Goal: Transaction & Acquisition: Purchase product/service

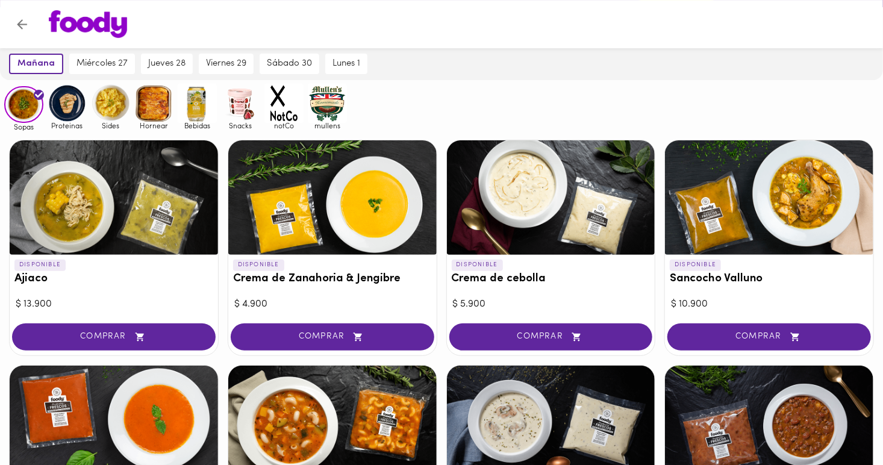
scroll to position [84, 0]
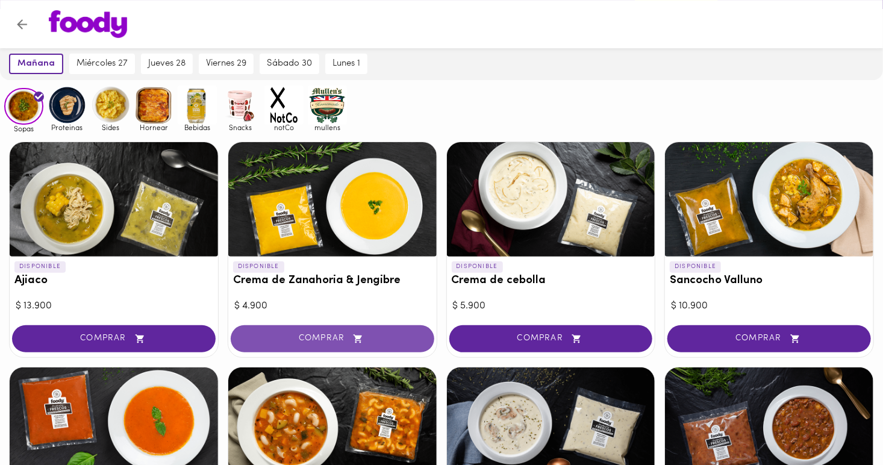
click at [331, 334] on span "COMPRAR" at bounding box center [332, 339] width 173 height 10
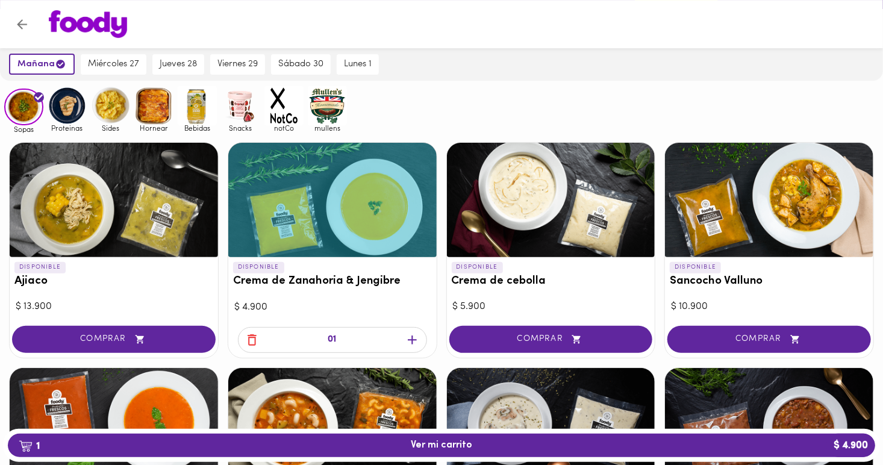
click at [413, 335] on icon "button" at bounding box center [412, 339] width 15 height 15
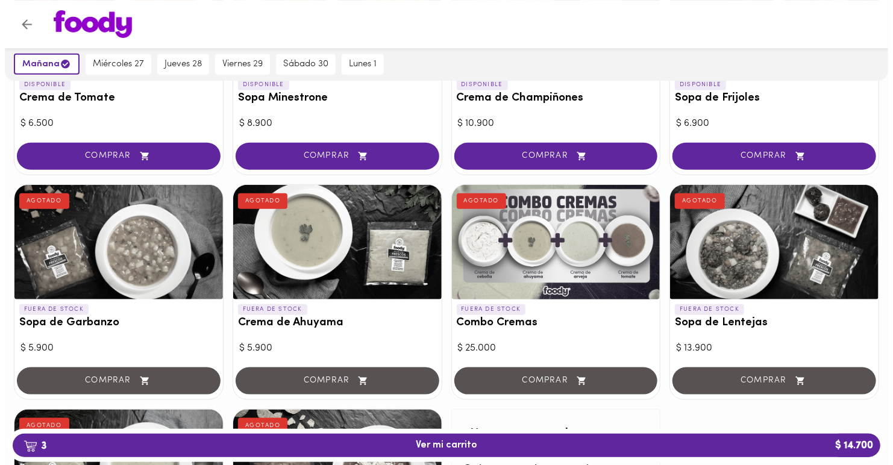
scroll to position [719, 0]
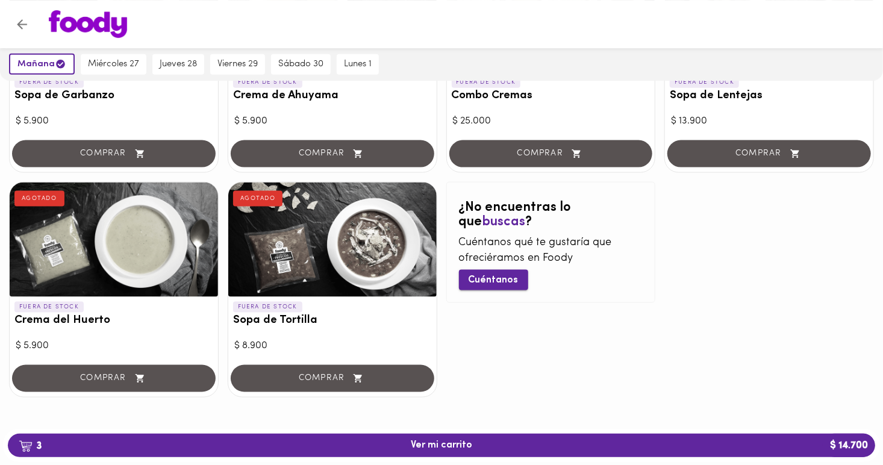
click at [489, 275] on span "Cuéntanos" at bounding box center [494, 280] width 50 height 11
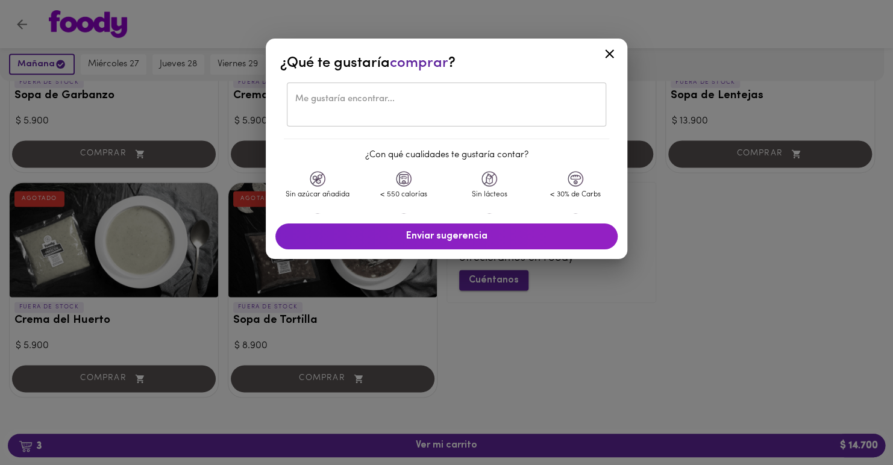
click at [459, 270] on button "Cuéntanos" at bounding box center [493, 280] width 69 height 20
click at [379, 99] on textarea at bounding box center [446, 105] width 302 height 22
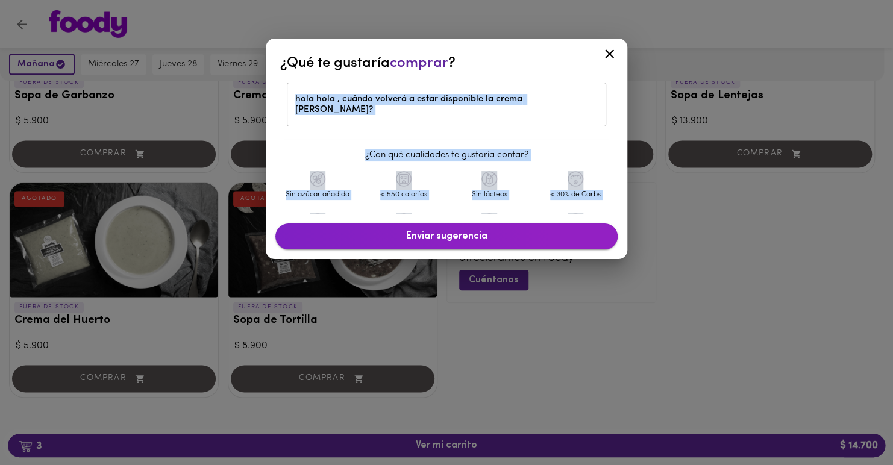
scroll to position [48, 0]
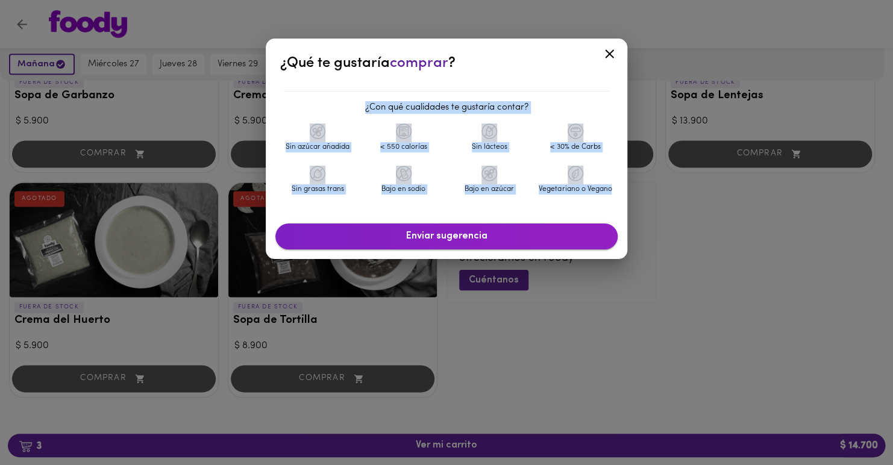
drag, startPoint x: 500, startPoint y: 60, endPoint x: 499, endPoint y: 235, distance: 175.9
click at [499, 235] on div "¿Qué te gustaría comprar ? hola hola , cuándo volverá a estar disponible la cre…" at bounding box center [446, 149] width 361 height 220
click at [557, 66] on div "¿Qué te gustaría comprar ?" at bounding box center [446, 63] width 332 height 20
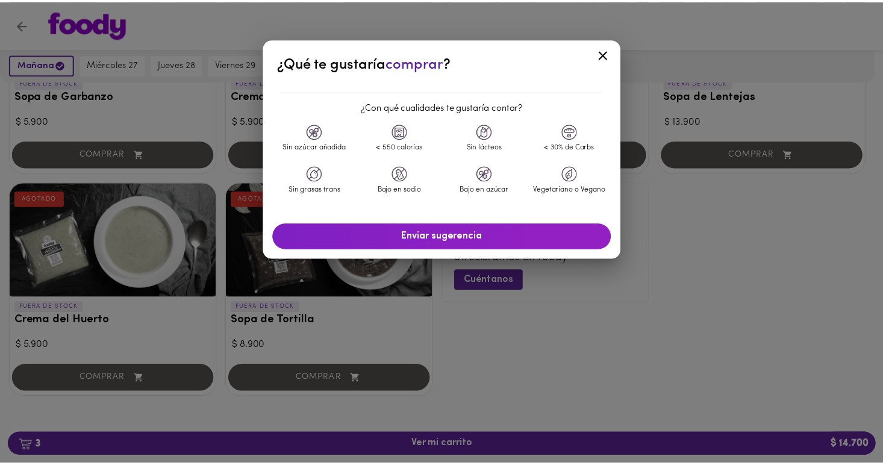
scroll to position [43, 0]
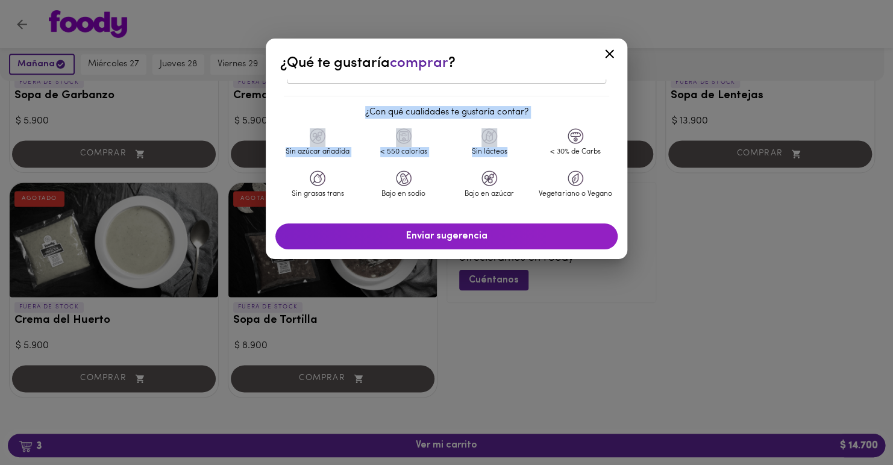
drag, startPoint x: 519, startPoint y: 68, endPoint x: 509, endPoint y: 169, distance: 101.0
click at [509, 169] on div "¿Qué te gustaría comprar ? hola hola , cuándo volverá a estar disponible la cre…" at bounding box center [446, 149] width 361 height 220
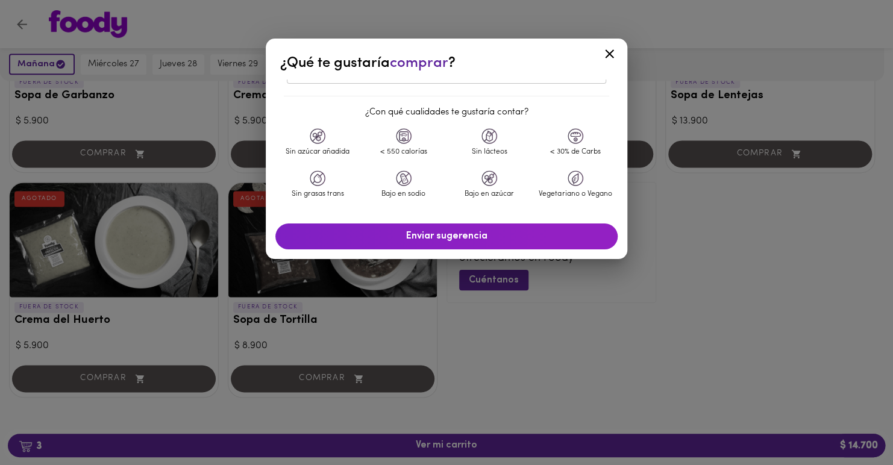
click at [424, 70] on span "comprar" at bounding box center [419, 63] width 58 height 14
click at [613, 52] on icon at bounding box center [609, 53] width 15 height 15
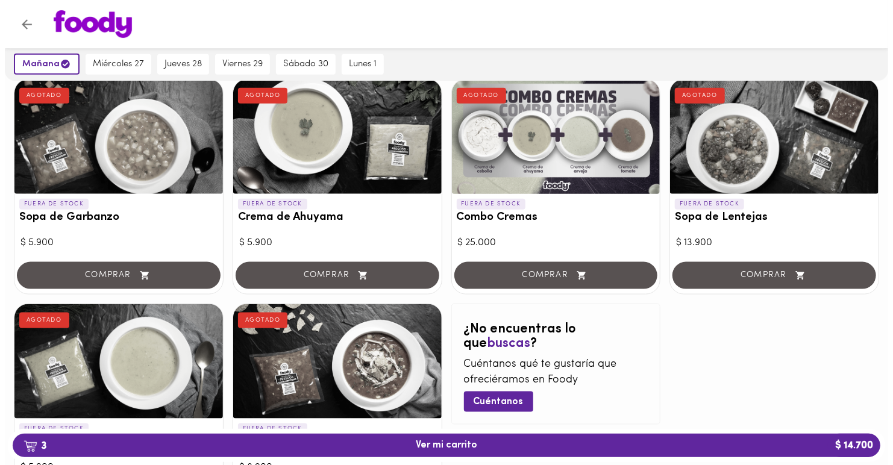
scroll to position [719, 0]
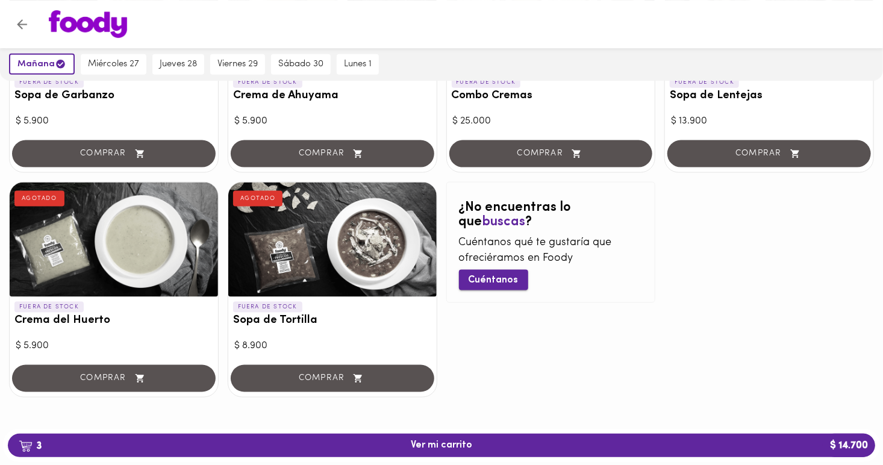
click at [493, 277] on span "Cuéntanos" at bounding box center [494, 280] width 50 height 11
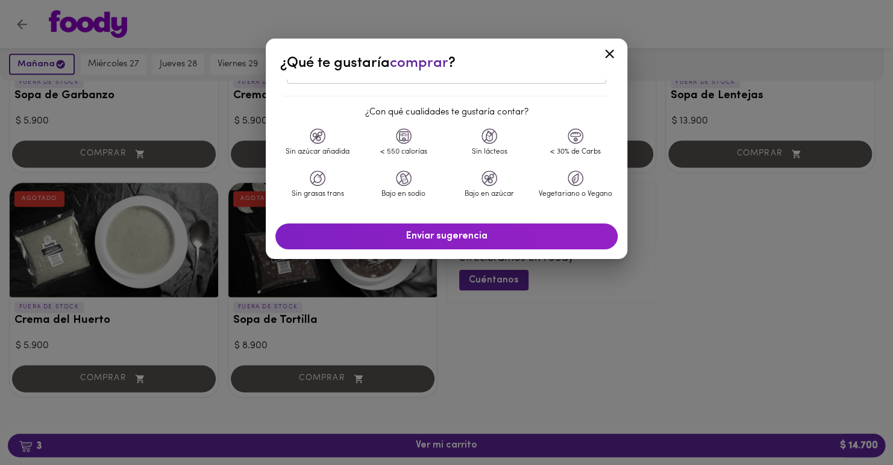
scroll to position [0, 0]
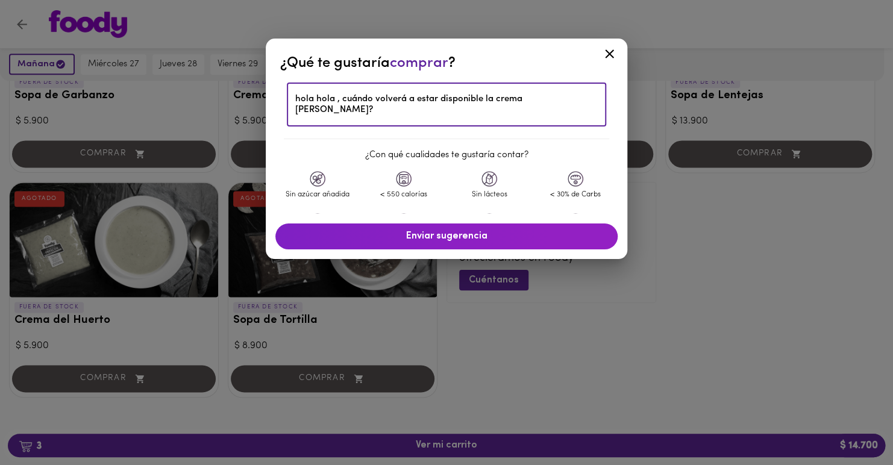
click at [559, 100] on textarea "hola hola , cuándo volverá a estar disponible la crema [PERSON_NAME]?" at bounding box center [446, 105] width 302 height 22
type textarea "hola hola , cuándo volverá a estar disponible la crema [PERSON_NAME] y la de ah…"
click at [483, 238] on span "Enviar sugerencia" at bounding box center [446, 236] width 318 height 11
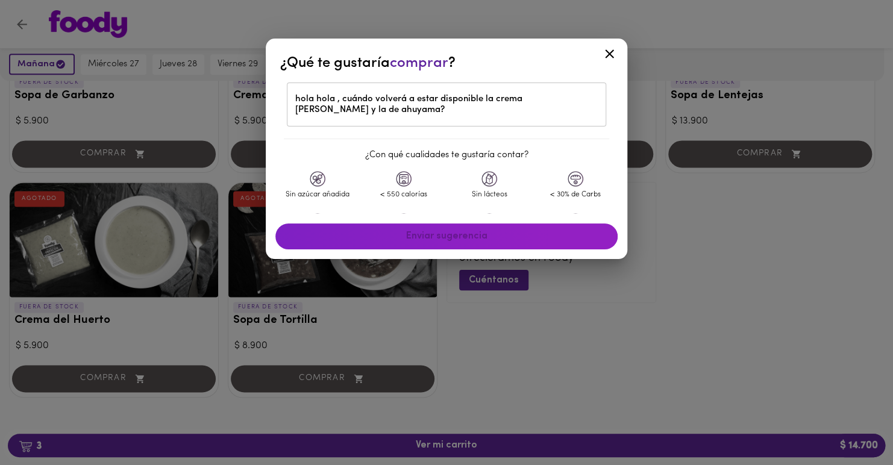
click at [348, 236] on div "Enviar sugerencia" at bounding box center [446, 237] width 352 height 36
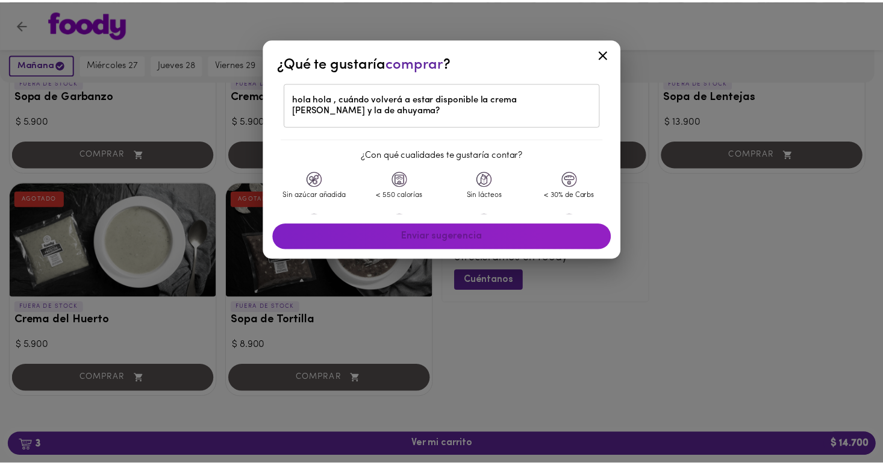
scroll to position [48, 0]
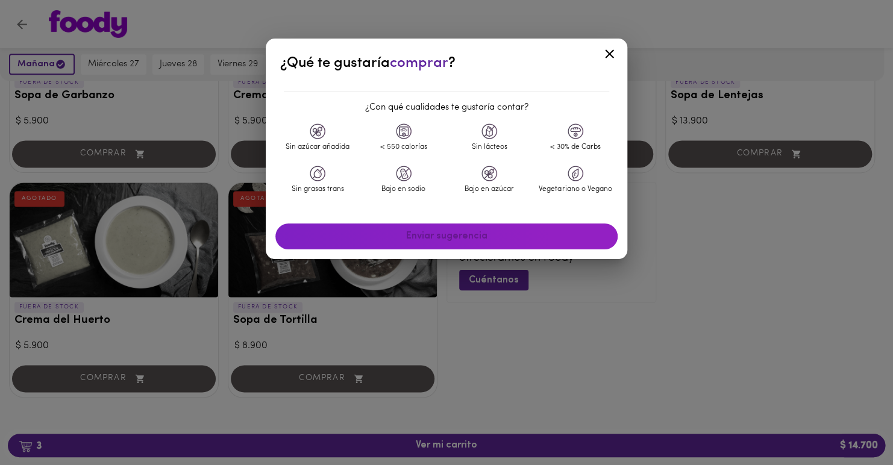
click at [446, 235] on div "Enviar sugerencia" at bounding box center [446, 237] width 352 height 36
click at [609, 52] on icon at bounding box center [609, 53] width 15 height 15
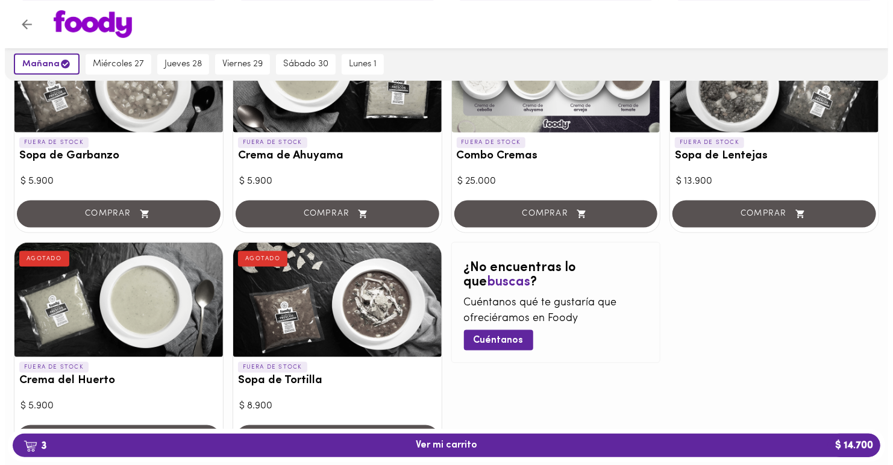
scroll to position [624, 0]
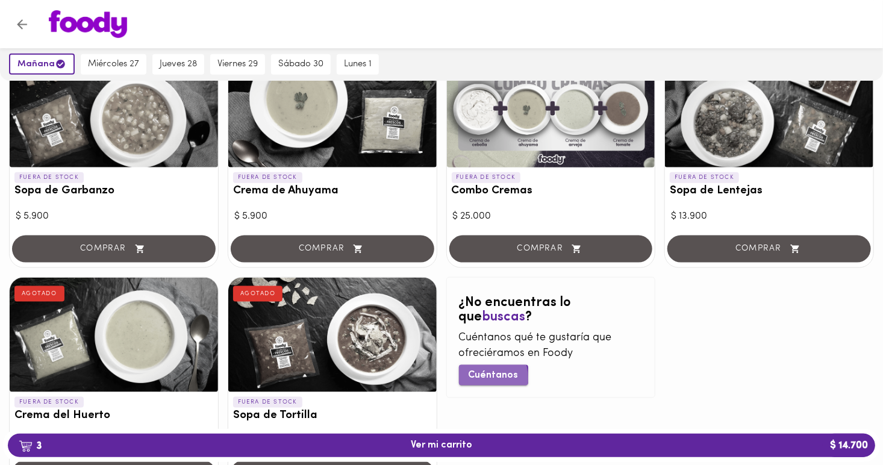
click at [475, 377] on span "Cuéntanos" at bounding box center [494, 375] width 50 height 11
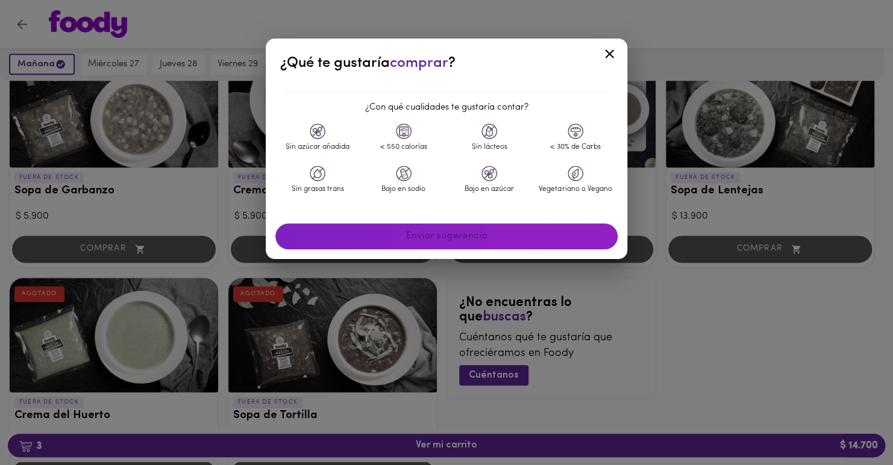
scroll to position [0, 0]
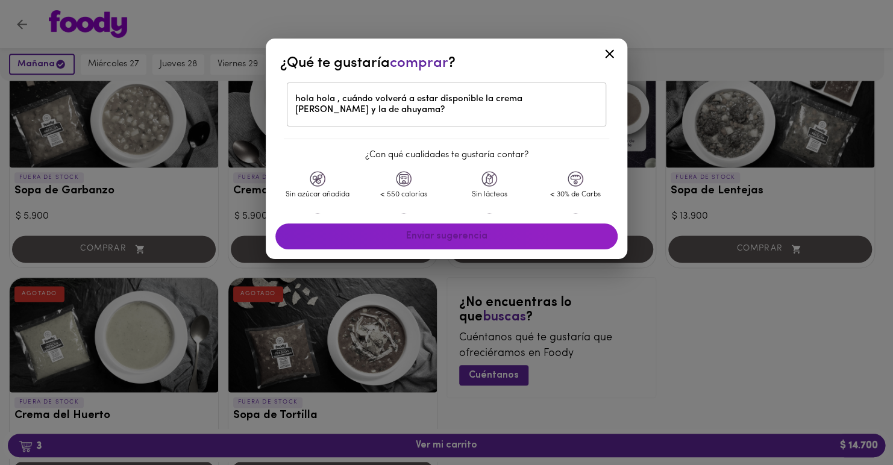
click at [379, 229] on div "Enviar sugerencia" at bounding box center [446, 237] width 352 height 36
drag, startPoint x: 379, startPoint y: 229, endPoint x: 483, endPoint y: 176, distance: 117.2
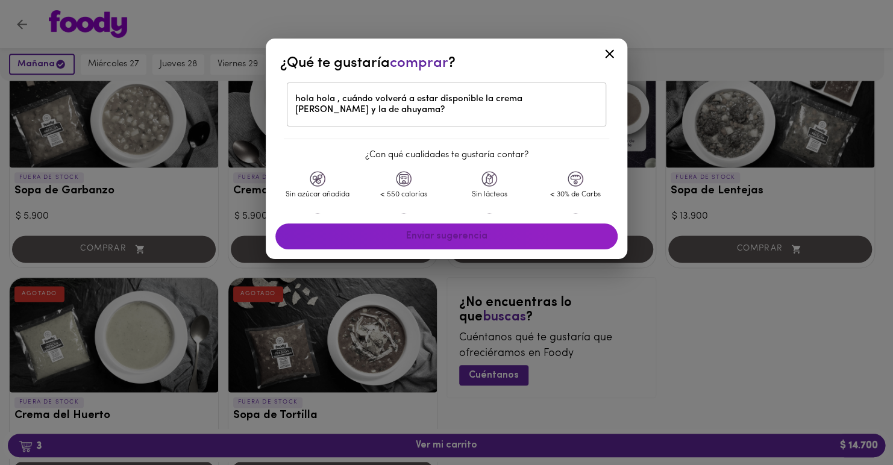
click at [483, 176] on img at bounding box center [489, 179] width 16 height 16
click at [483, 176] on img at bounding box center [489, 180] width 18 height 18
drag, startPoint x: 483, startPoint y: 176, endPoint x: 449, endPoint y: 189, distance: 36.0
click at [449, 189] on div "Sin lácteos" at bounding box center [489, 192] width 86 height 42
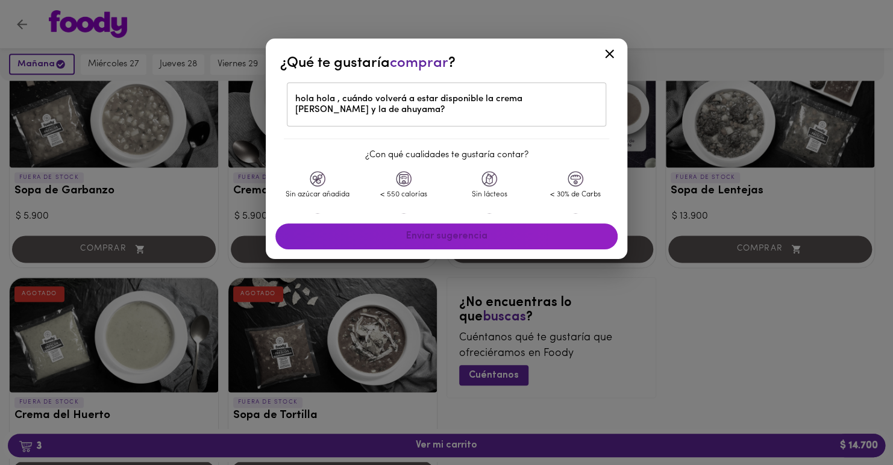
click at [466, 234] on div "Enviar sugerencia" at bounding box center [446, 237] width 352 height 36
click at [607, 51] on icon at bounding box center [609, 53] width 9 height 9
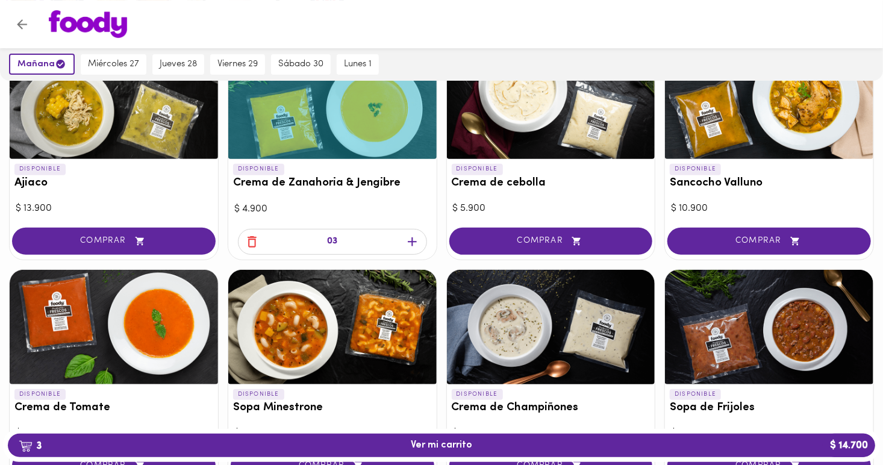
scroll to position [204, 0]
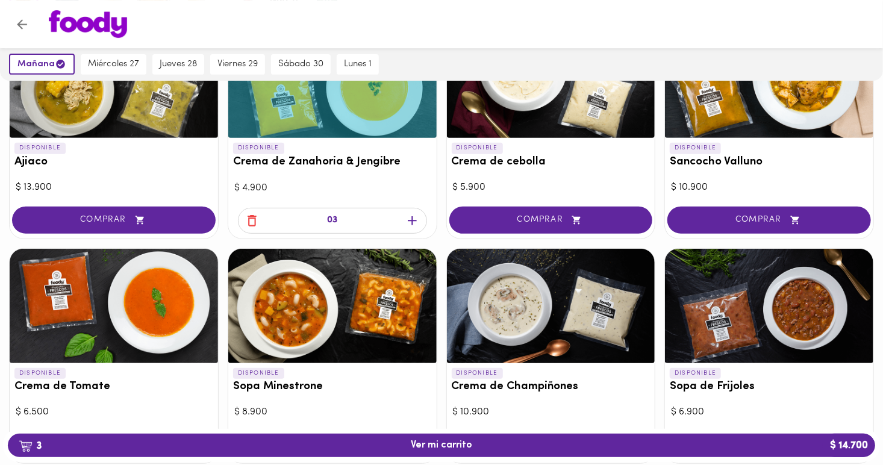
click at [123, 287] on div at bounding box center [114, 306] width 208 height 114
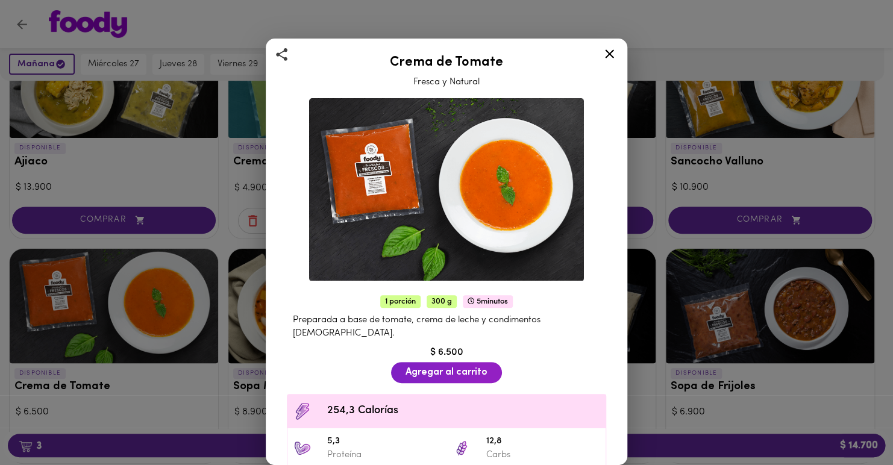
click at [611, 53] on icon at bounding box center [609, 53] width 15 height 15
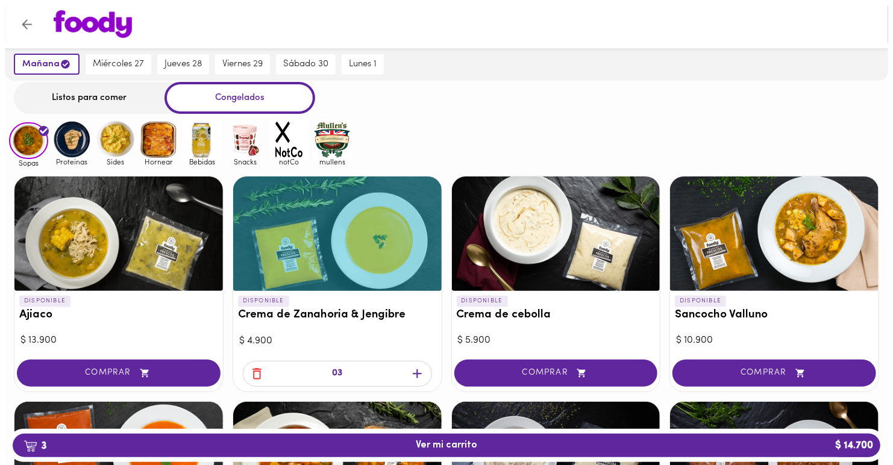
scroll to position [49, 0]
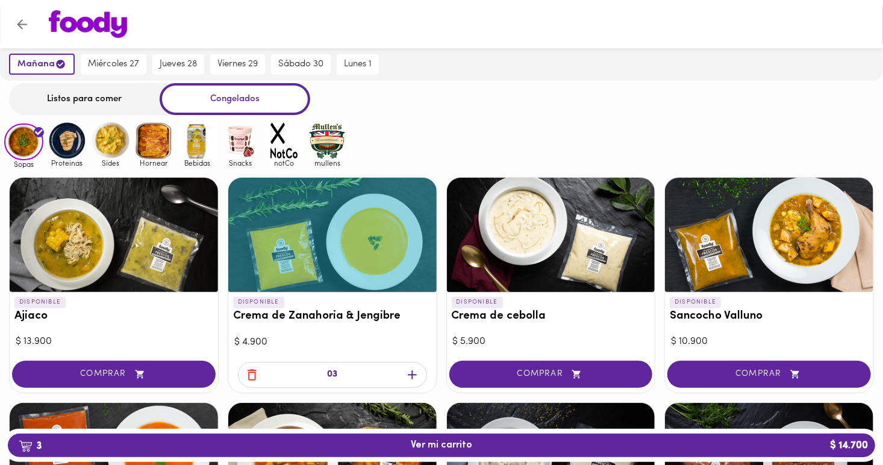
click at [311, 249] on div at bounding box center [332, 235] width 208 height 114
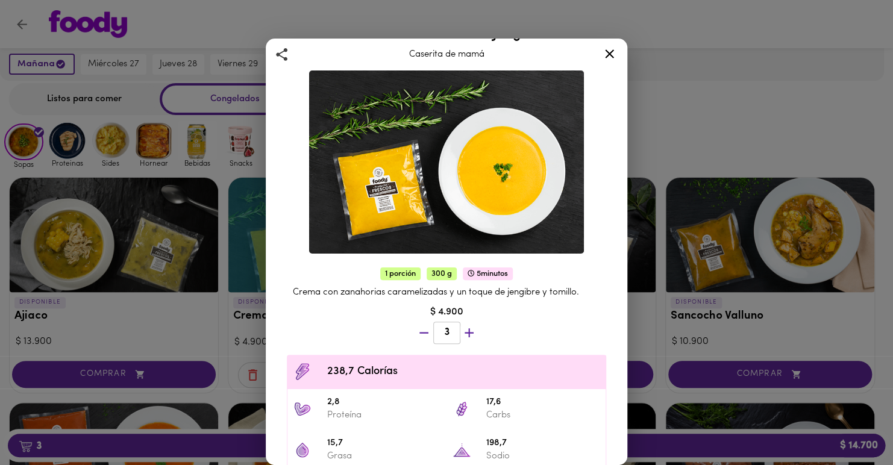
scroll to position [29, 0]
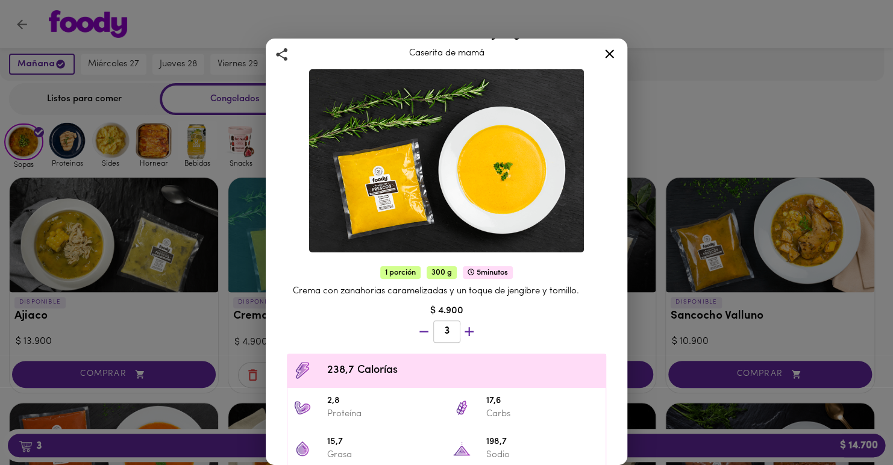
click at [607, 53] on icon at bounding box center [609, 53] width 15 height 15
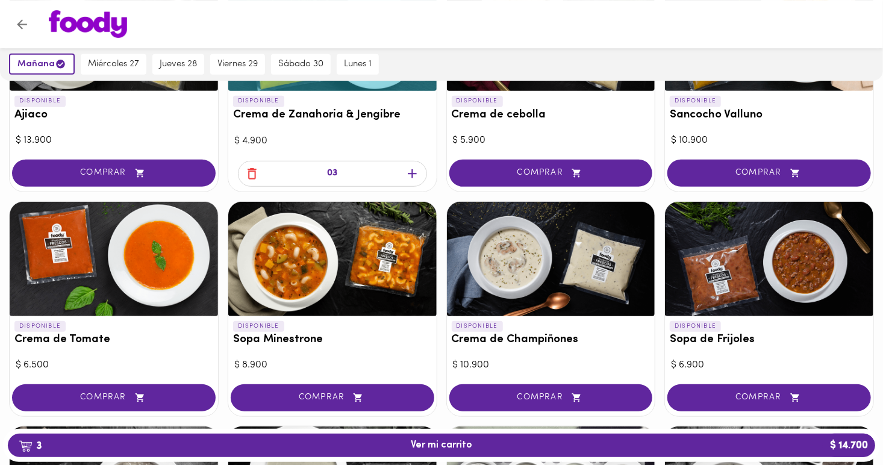
scroll to position [254, 0]
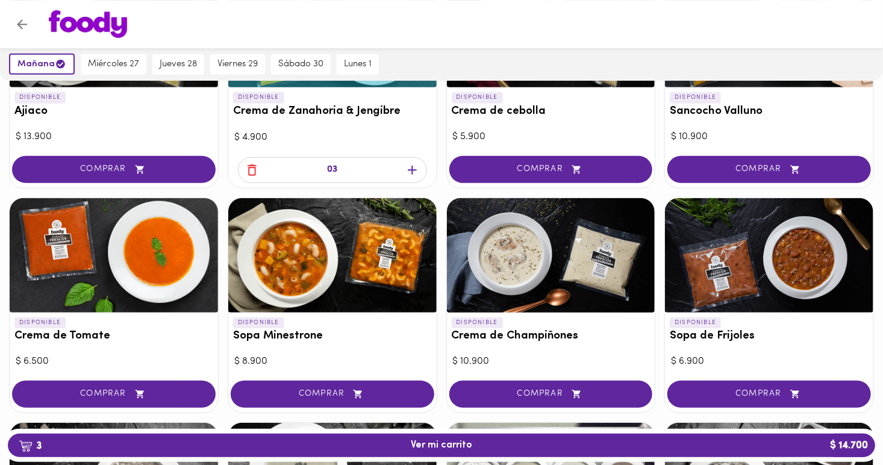
click at [169, 268] on div at bounding box center [114, 255] width 208 height 114
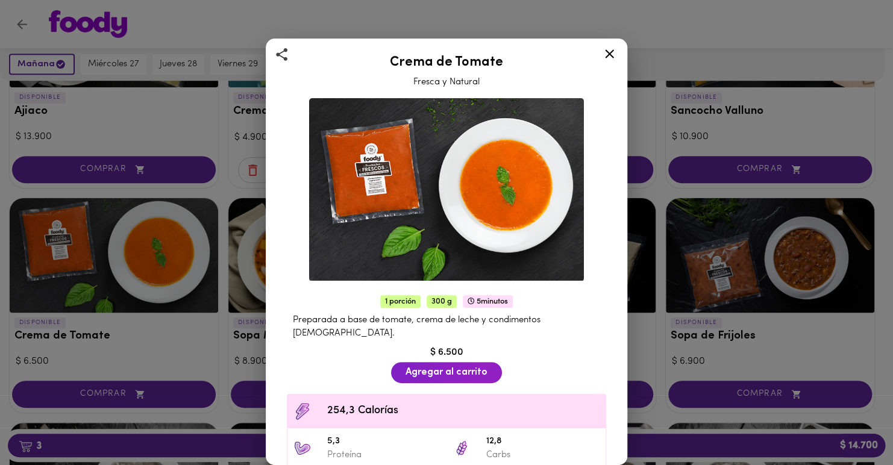
click at [608, 51] on icon at bounding box center [609, 53] width 15 height 15
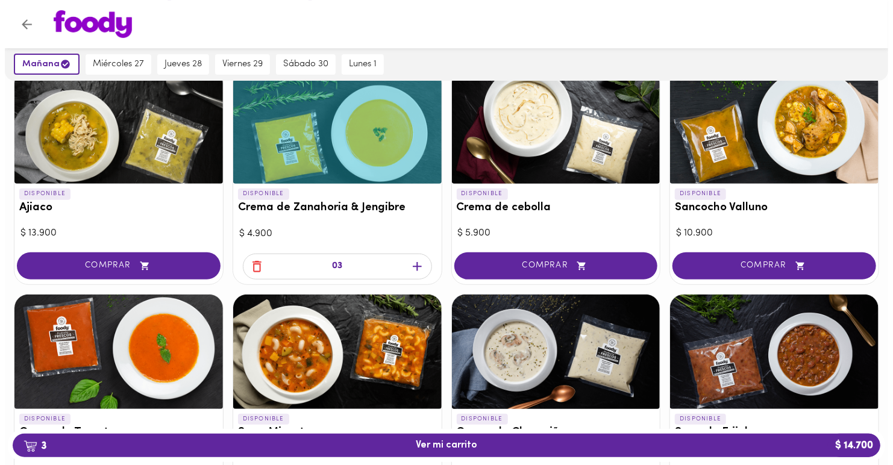
scroll to position [164, 0]
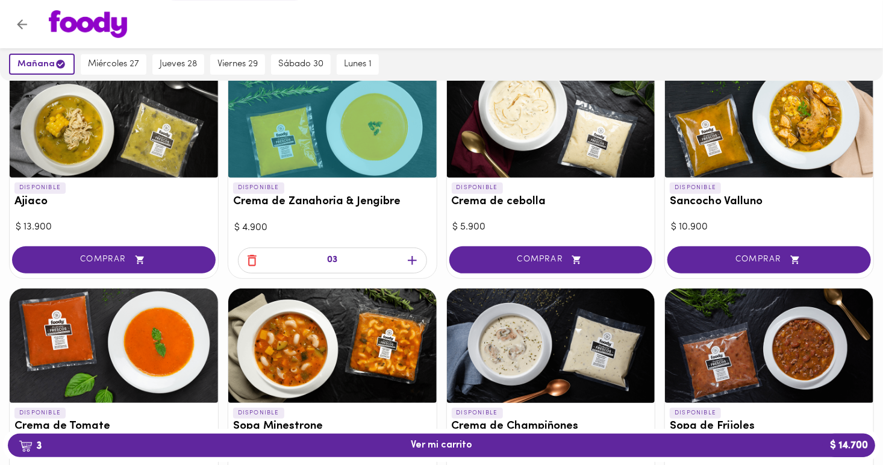
click at [248, 257] on icon "button" at bounding box center [252, 260] width 15 height 15
click at [528, 142] on div at bounding box center [551, 120] width 208 height 114
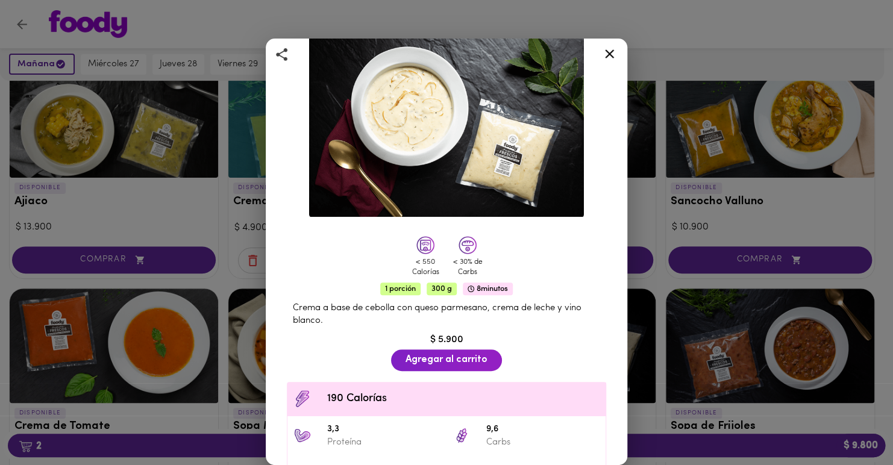
scroll to position [12, 0]
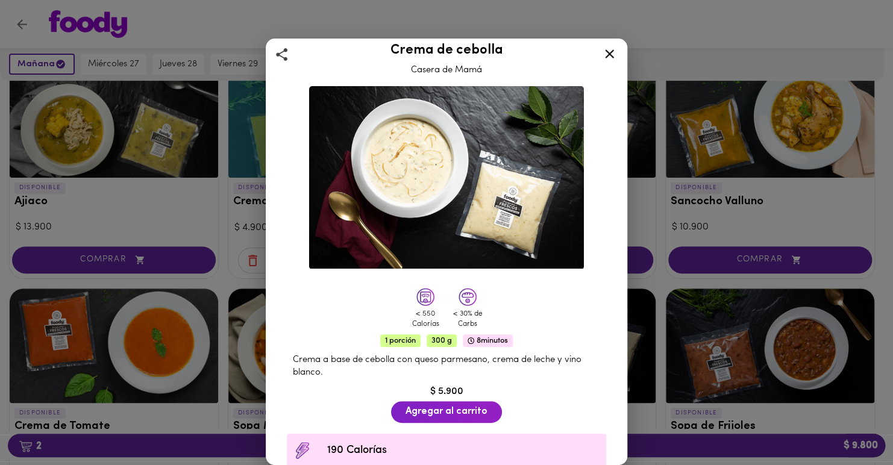
click at [610, 51] on icon at bounding box center [609, 53] width 15 height 15
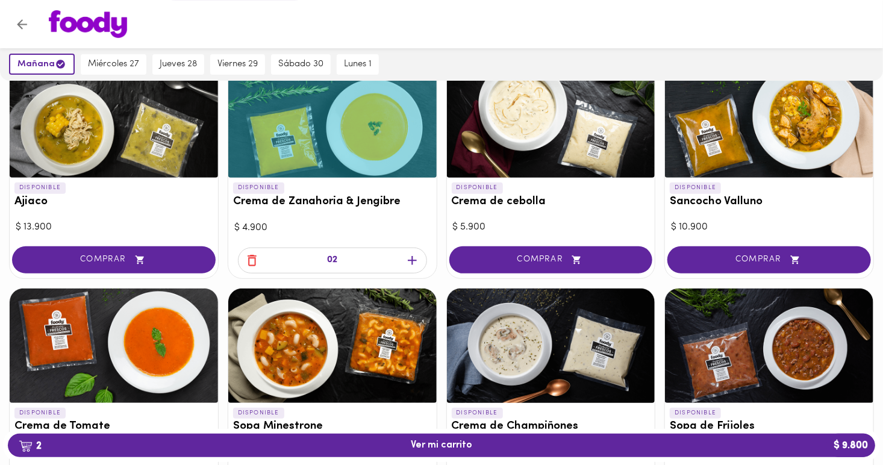
click at [369, 140] on div at bounding box center [332, 120] width 208 height 114
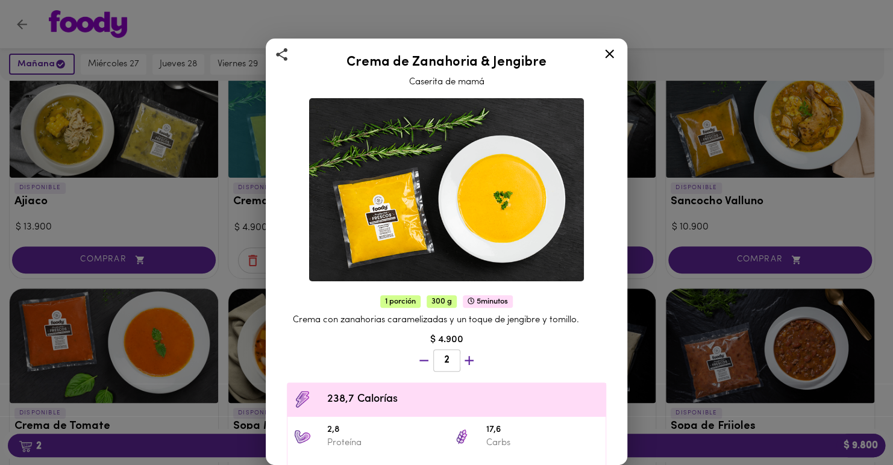
click at [608, 53] on icon at bounding box center [609, 53] width 9 height 9
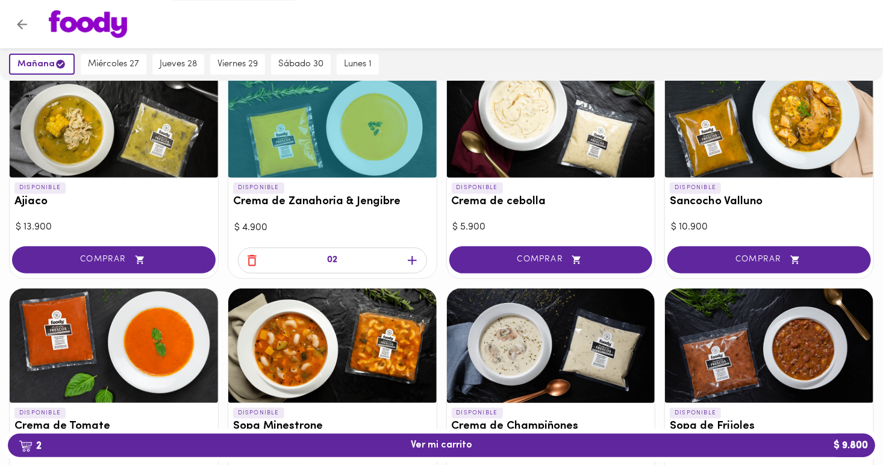
scroll to position [287, 0]
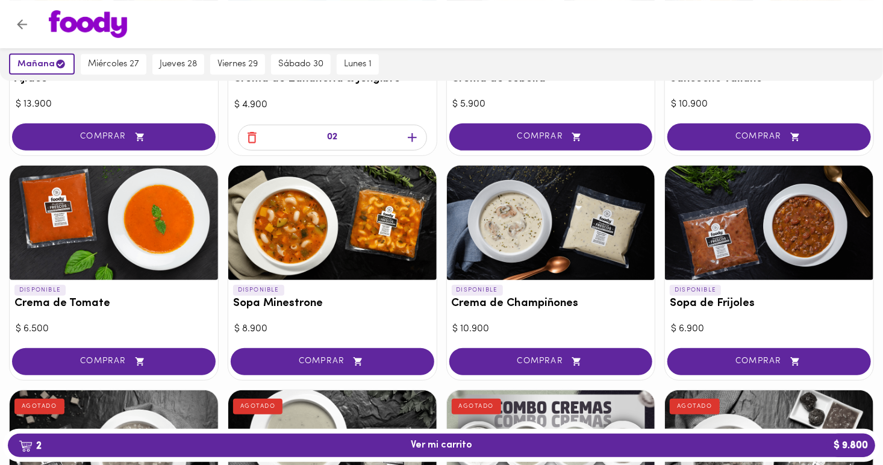
click at [126, 219] on div at bounding box center [114, 223] width 208 height 114
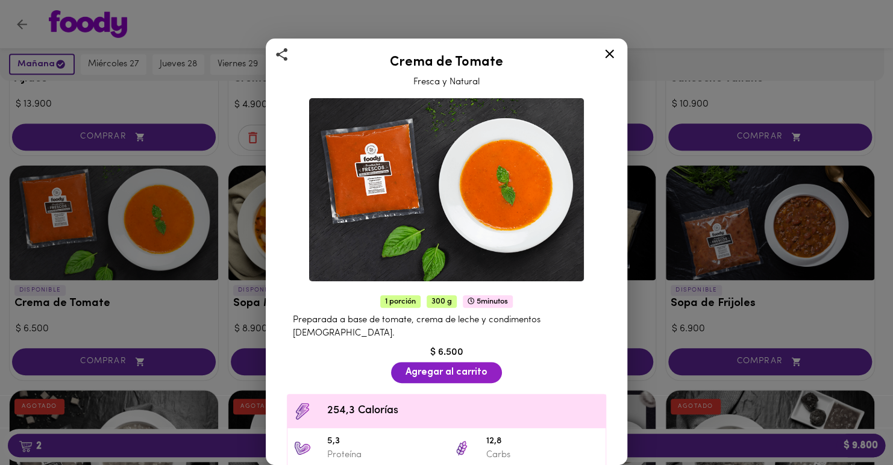
click at [608, 54] on icon at bounding box center [609, 53] width 9 height 9
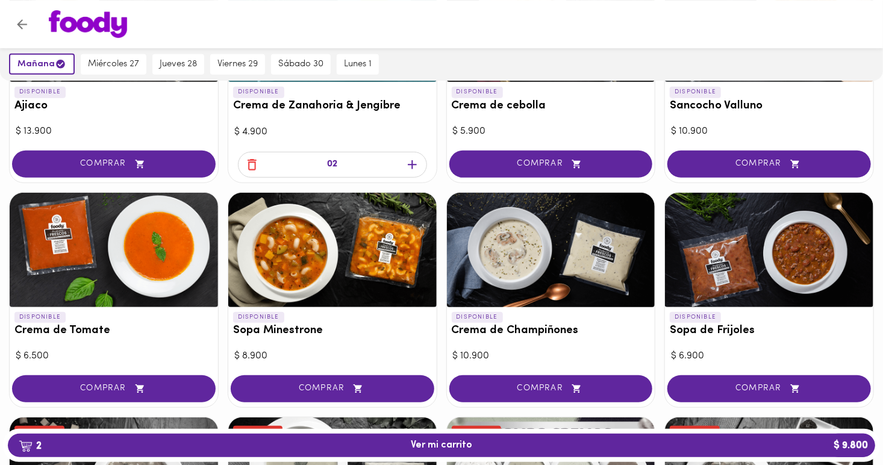
scroll to position [265, 0]
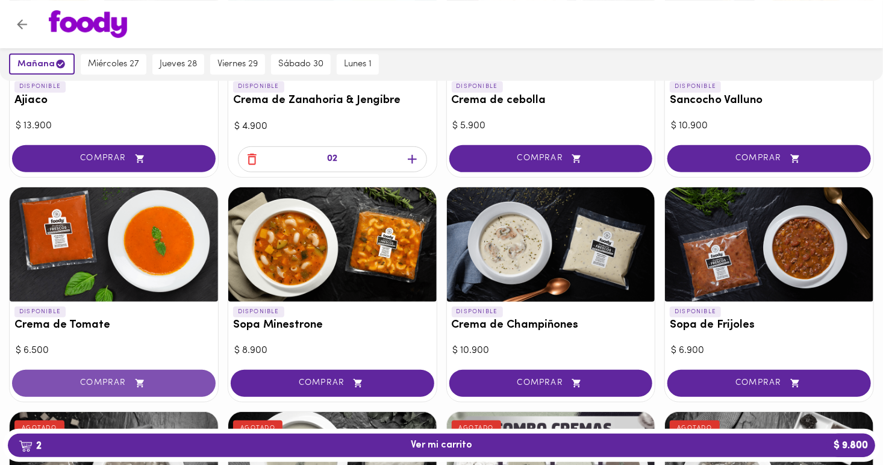
click at [149, 382] on span "COMPRAR" at bounding box center [113, 383] width 173 height 10
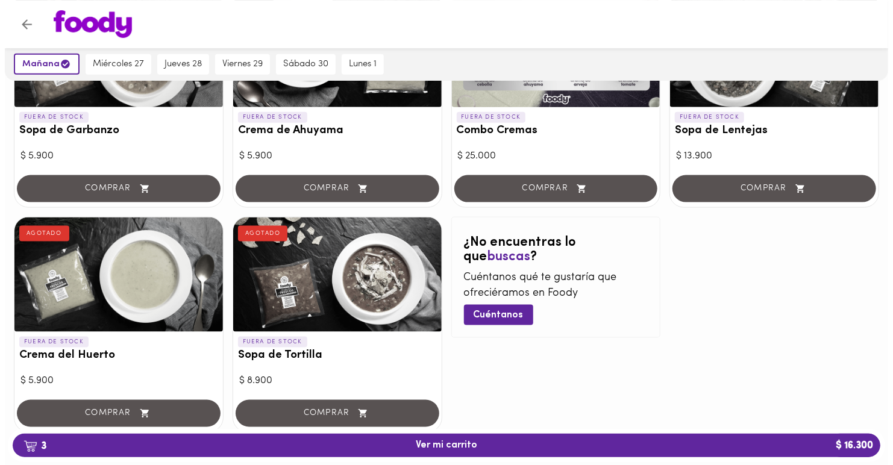
scroll to position [719, 0]
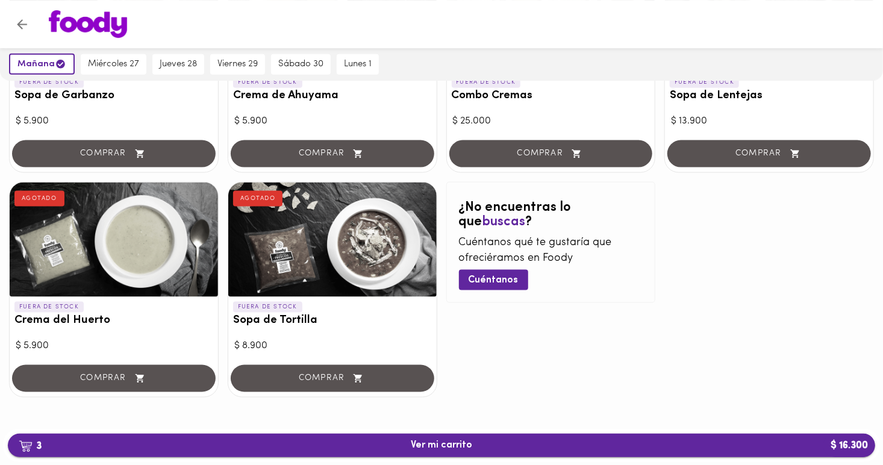
click at [393, 446] on span "3 Ver mi carrito $ 16.300" at bounding box center [441, 445] width 848 height 11
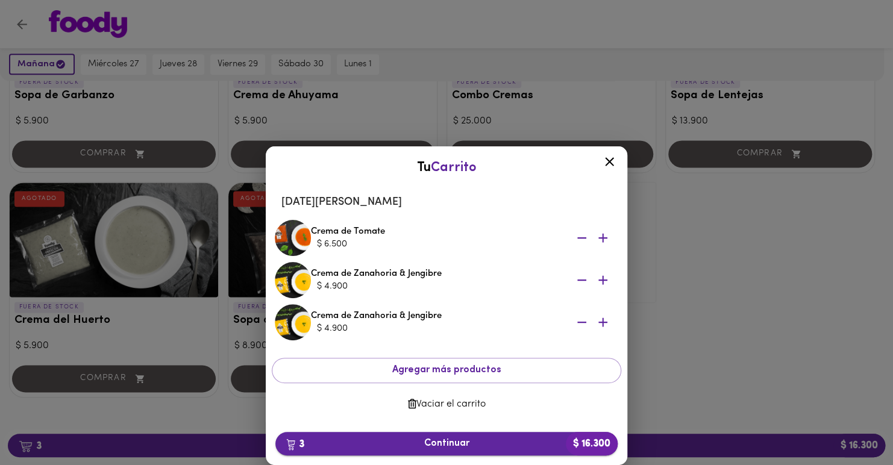
click at [414, 442] on span "3 Continuar $ 16.300" at bounding box center [446, 443] width 323 height 11
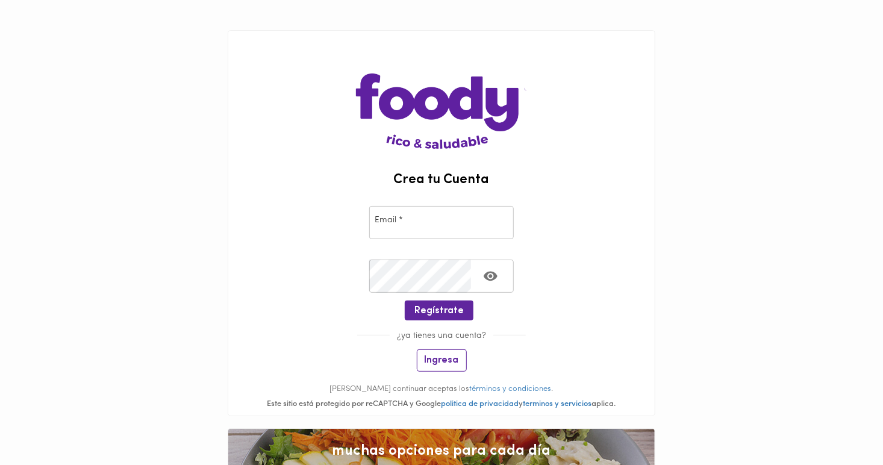
click at [435, 360] on span "Ingresa" at bounding box center [442, 360] width 34 height 11
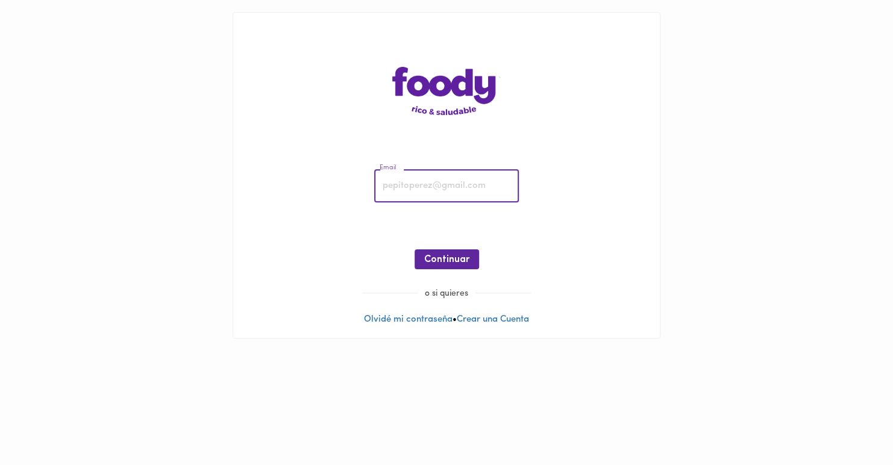
click at [408, 193] on input "email" at bounding box center [446, 186] width 145 height 33
type input "[EMAIL_ADDRESS][DOMAIN_NAME]"
click at [452, 258] on span "Continuar" at bounding box center [446, 259] width 45 height 11
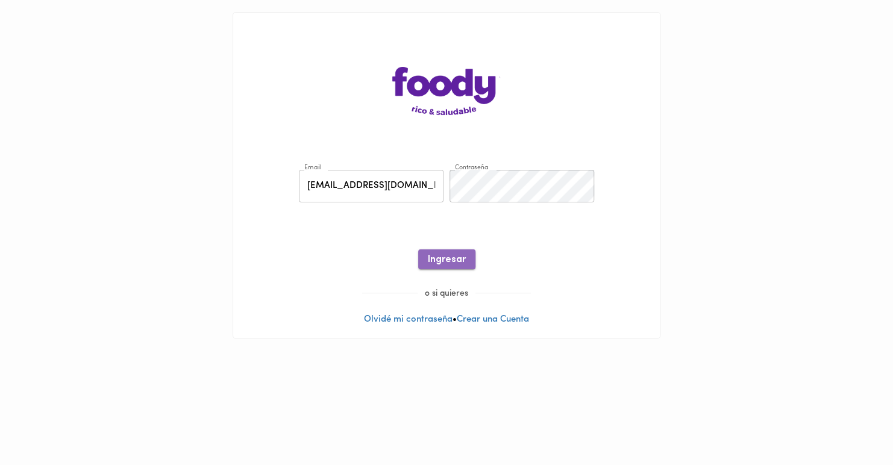
click at [451, 260] on span "Ingresar" at bounding box center [447, 259] width 38 height 11
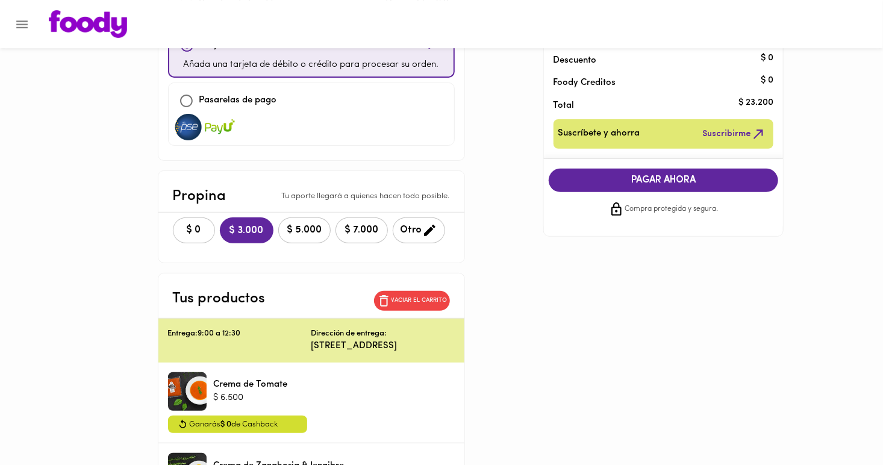
scroll to position [123, 0]
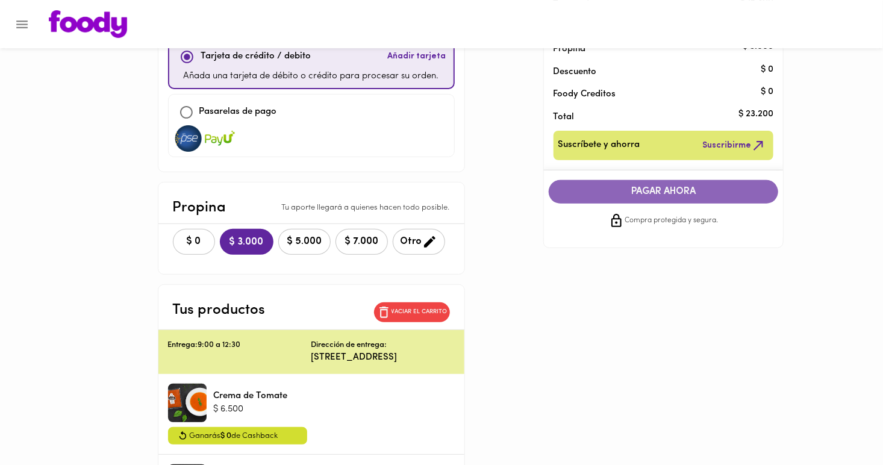
click at [626, 192] on span "PAGAR AHORA" at bounding box center [664, 191] width 206 height 11
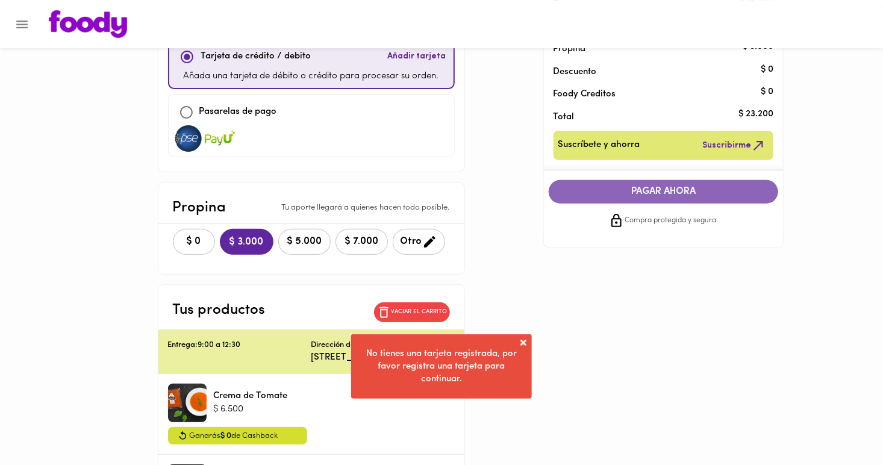
click at [626, 192] on span "PAGAR AHORA" at bounding box center [664, 191] width 206 height 11
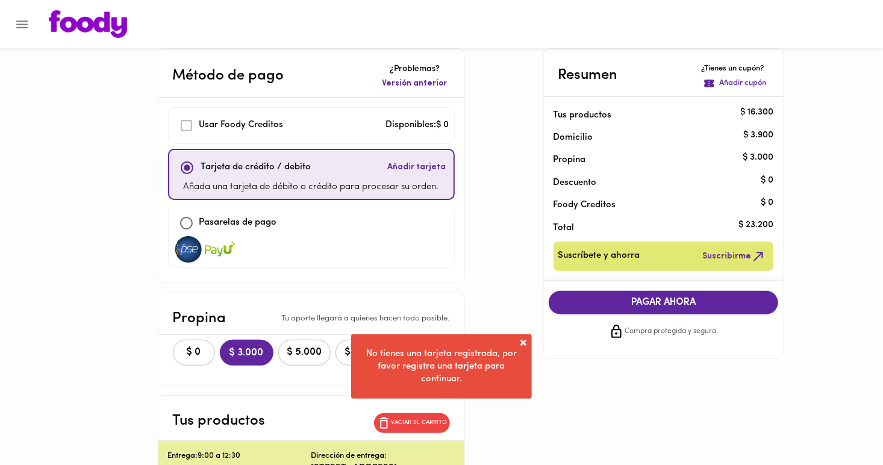
scroll to position [0, 0]
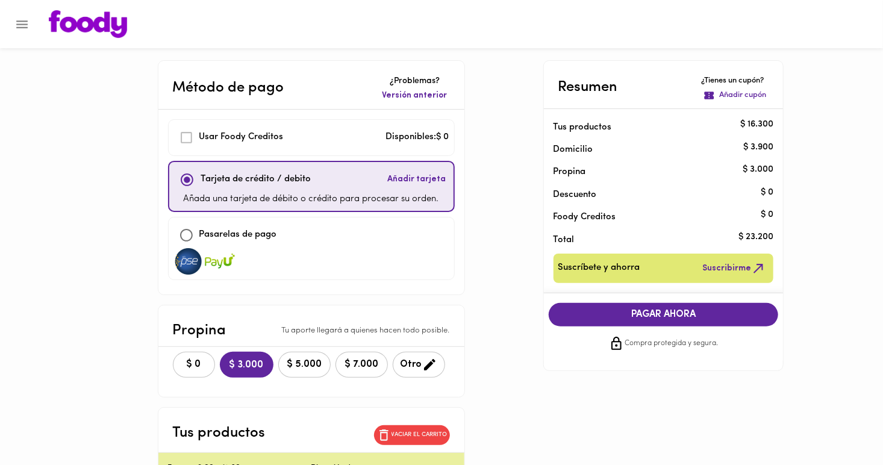
click at [185, 234] on input "checkbox" at bounding box center [186, 235] width 26 height 26
checkbox input "true"
checkbox input "false"
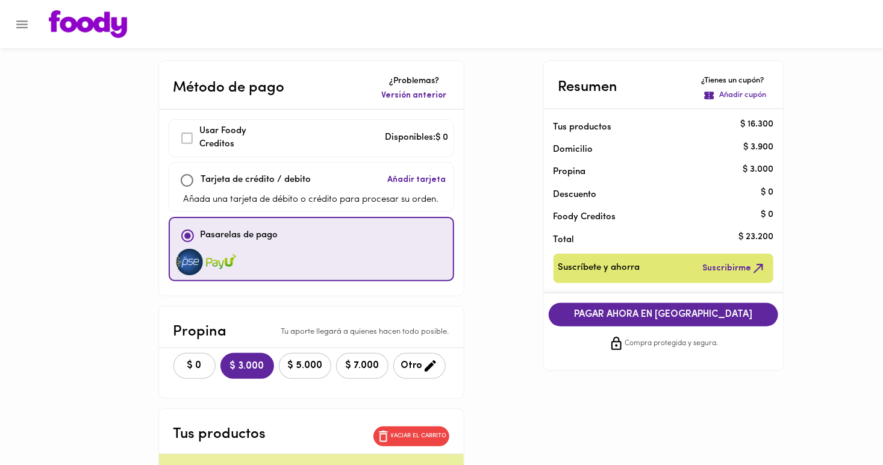
click at [675, 310] on span "PAGAR AHORA EN [GEOGRAPHIC_DATA]" at bounding box center [664, 314] width 206 height 11
